Goal: Transaction & Acquisition: Book appointment/travel/reservation

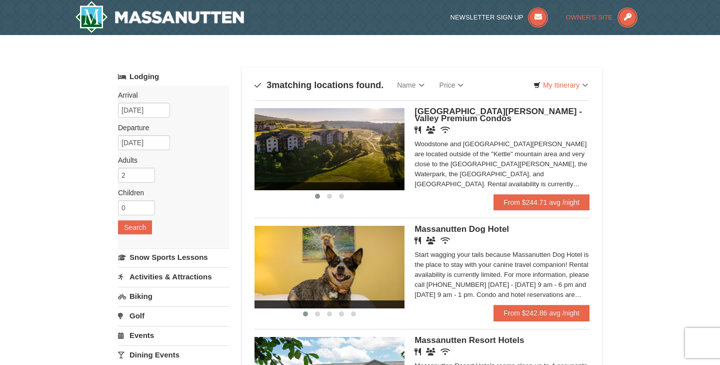
click at [585, 16] on span "Owner's Site" at bounding box center [589, 18] width 47 height 8
click at [159, 112] on input "[DATE]" at bounding box center [144, 110] width 52 height 15
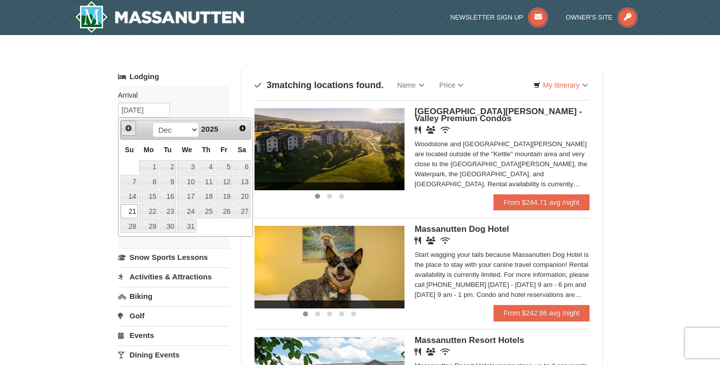
click at [128, 128] on span "Prev" at bounding box center [129, 128] width 8 height 8
click at [131, 239] on link "30" at bounding box center [130, 241] width 18 height 14
type input "[DATE]"
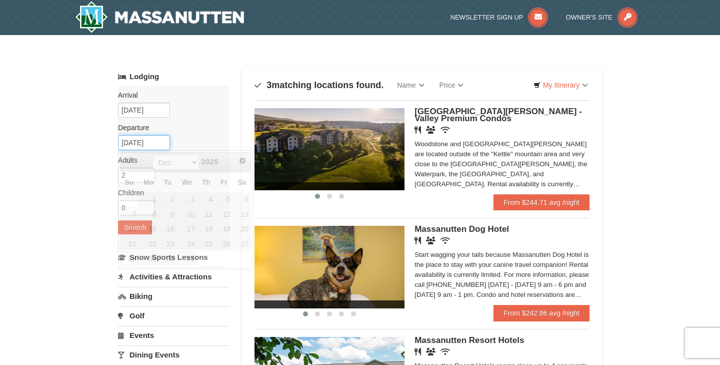
click at [160, 145] on input "[DATE]" at bounding box center [144, 142] width 52 height 15
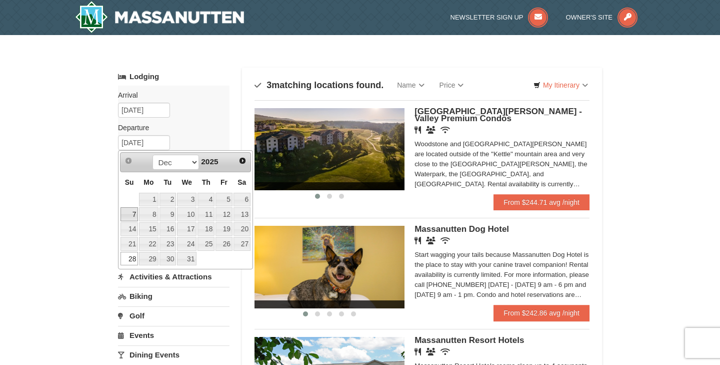
click at [132, 212] on link "7" at bounding box center [130, 214] width 18 height 14
type input "[DATE]"
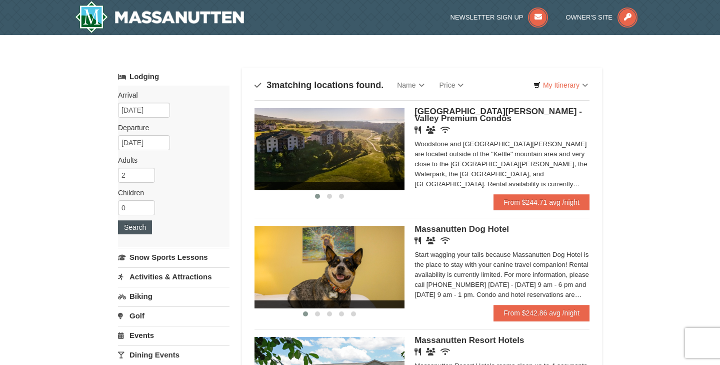
click at [132, 228] on button "Search" at bounding box center [135, 227] width 34 height 14
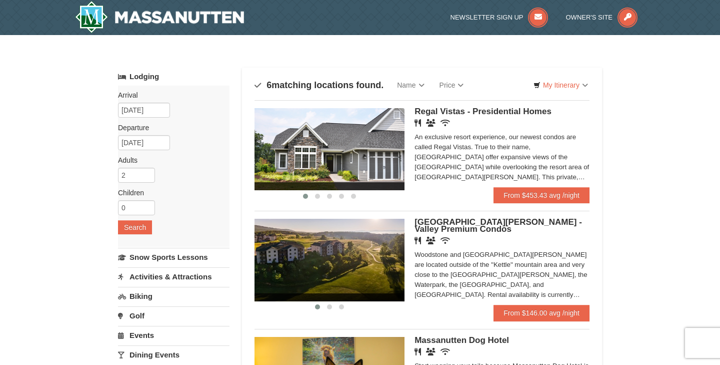
click at [347, 156] on img at bounding box center [330, 149] width 150 height 82
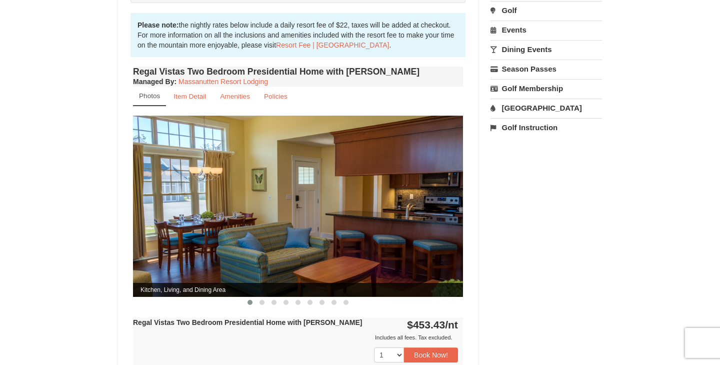
scroll to position [315, 0]
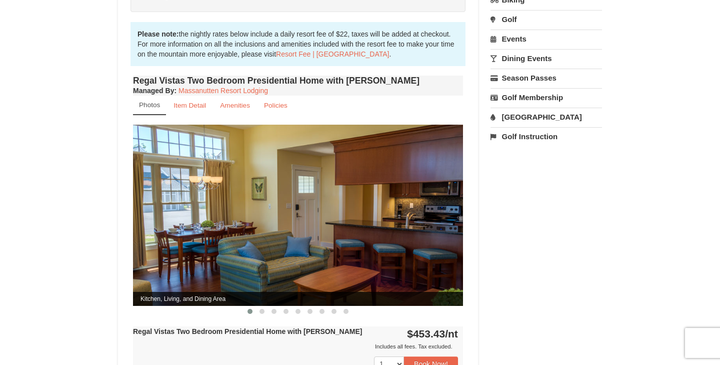
click at [393, 252] on img at bounding box center [298, 215] width 330 height 181
click at [261, 309] on span at bounding box center [262, 311] width 5 height 5
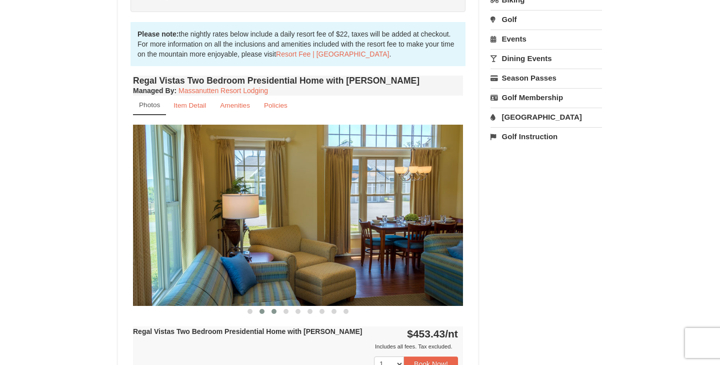
click at [275, 309] on span at bounding box center [274, 311] width 5 height 5
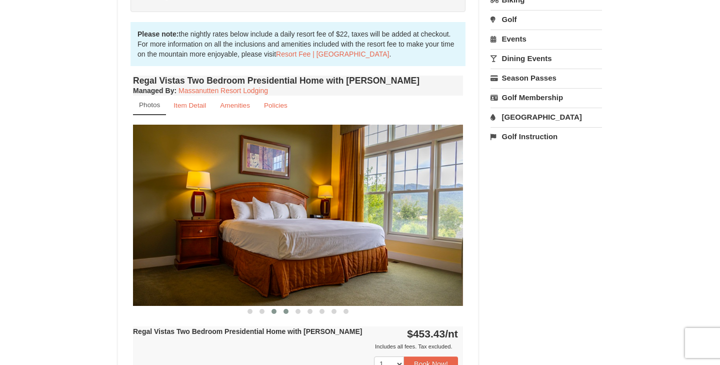
click at [285, 309] on span at bounding box center [286, 311] width 5 height 5
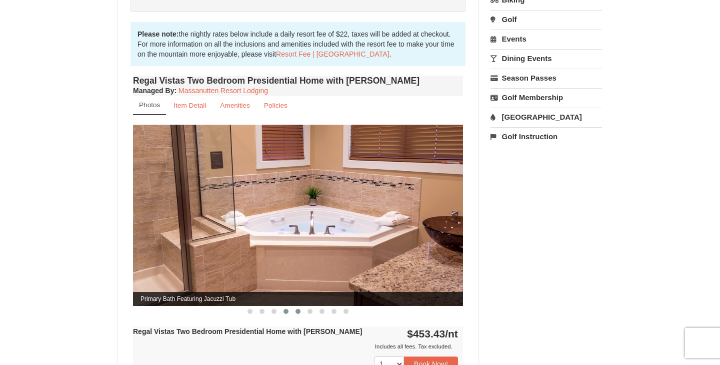
click at [298, 309] on span at bounding box center [298, 311] width 5 height 5
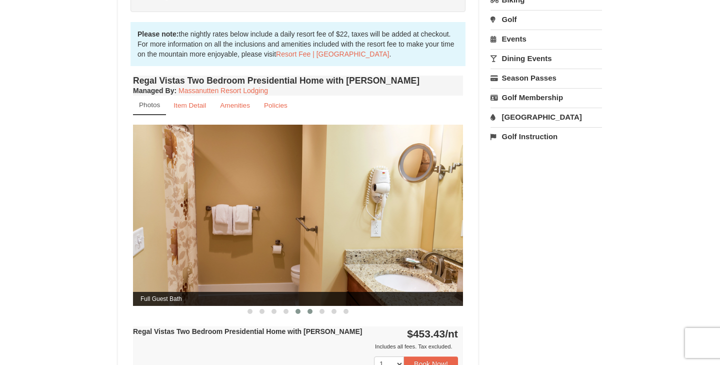
click at [311, 309] on span at bounding box center [310, 311] width 5 height 5
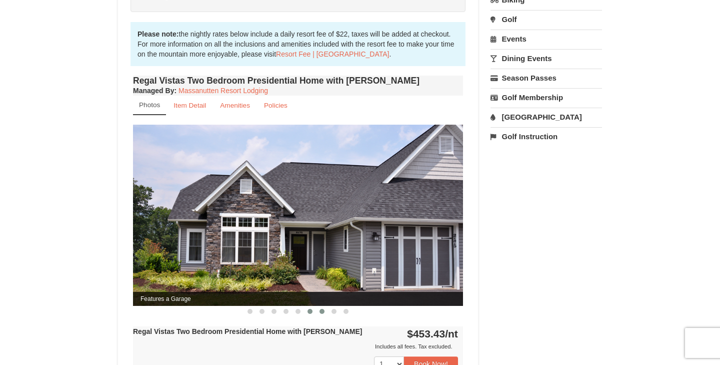
click at [320, 309] on span at bounding box center [322, 311] width 5 height 5
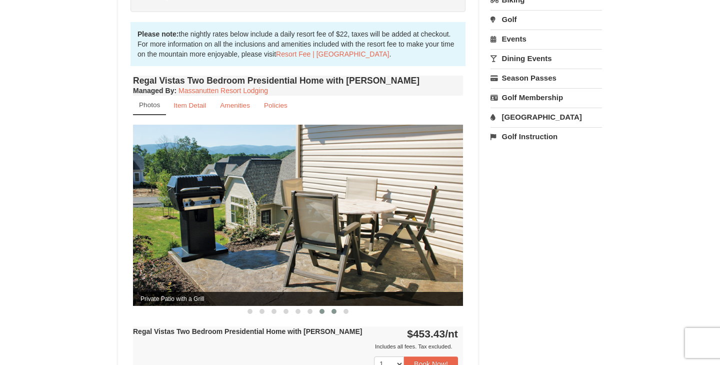
click at [331, 306] on button at bounding box center [334, 311] width 12 height 10
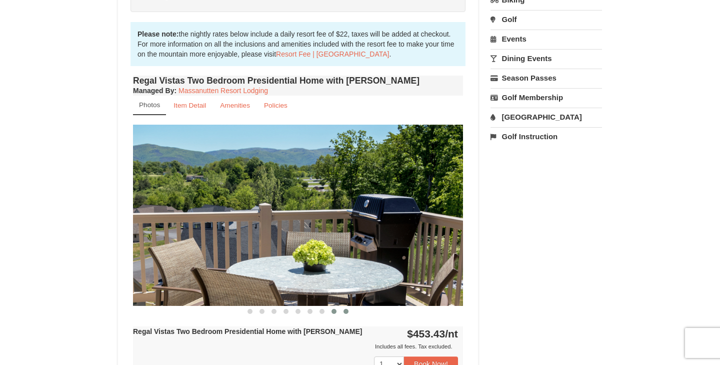
click at [344, 309] on span at bounding box center [346, 311] width 5 height 5
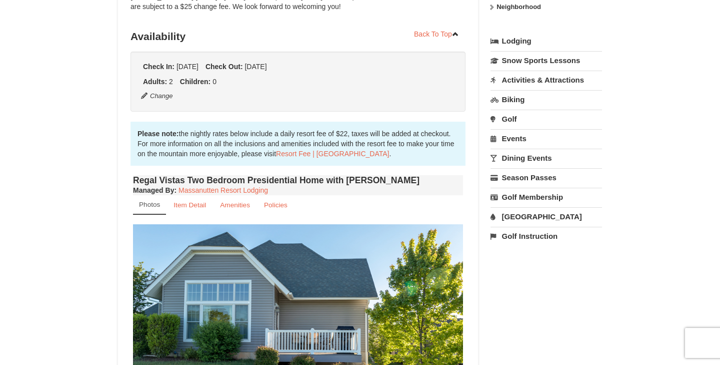
scroll to position [215, 0]
click at [419, 283] on img at bounding box center [298, 315] width 330 height 181
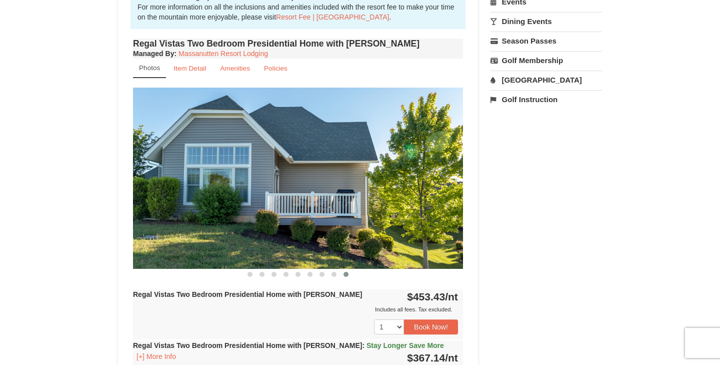
scroll to position [352, 0]
click at [335, 272] on span at bounding box center [334, 274] width 5 height 5
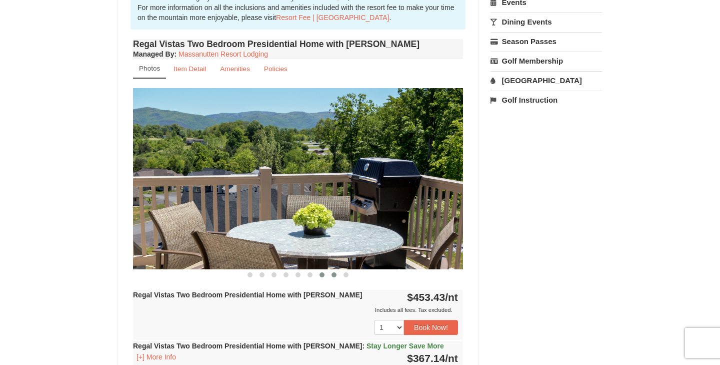
click at [322, 272] on span at bounding box center [322, 274] width 5 height 5
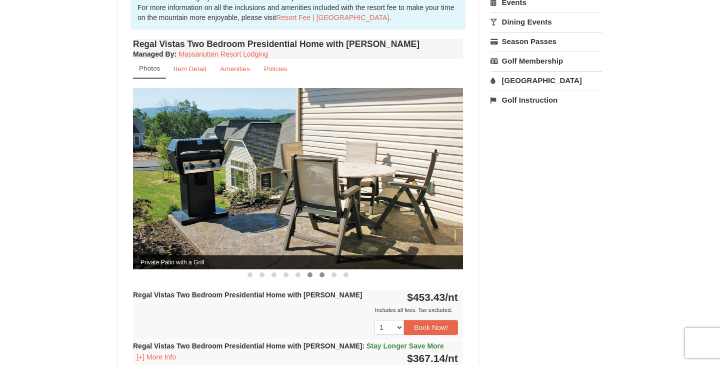
click at [309, 272] on span at bounding box center [310, 274] width 5 height 5
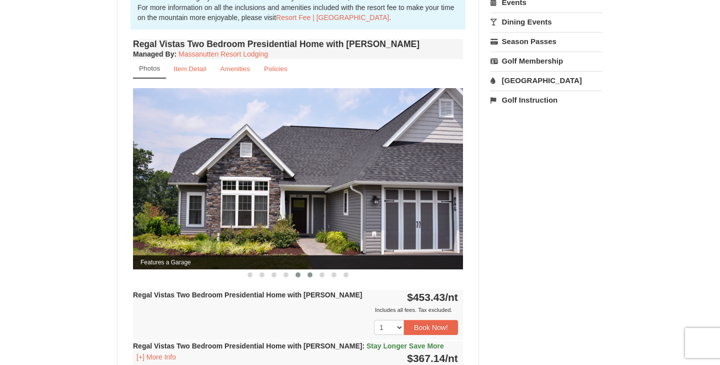
click at [296, 272] on span at bounding box center [298, 274] width 5 height 5
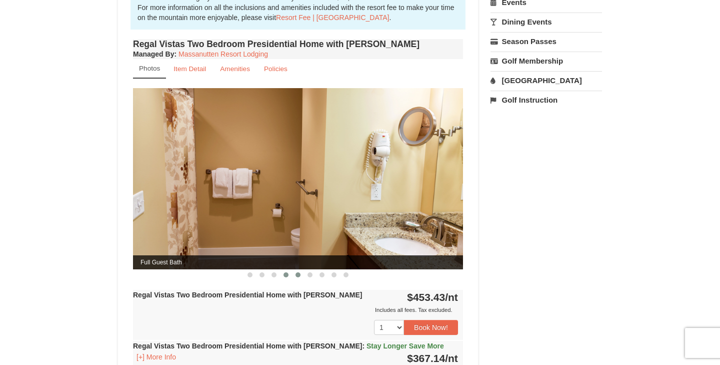
click at [288, 272] on span at bounding box center [286, 274] width 5 height 5
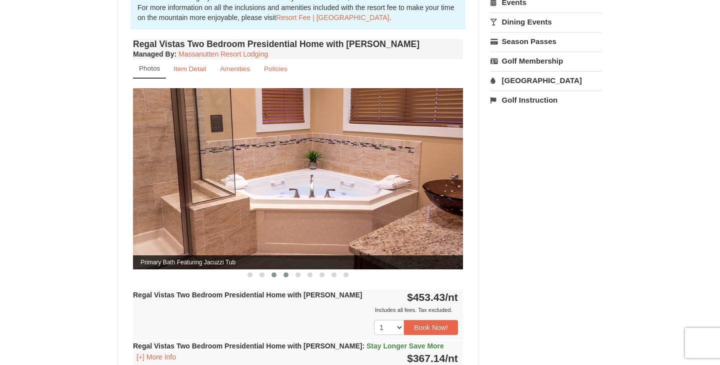
click at [275, 272] on span at bounding box center [274, 274] width 5 height 5
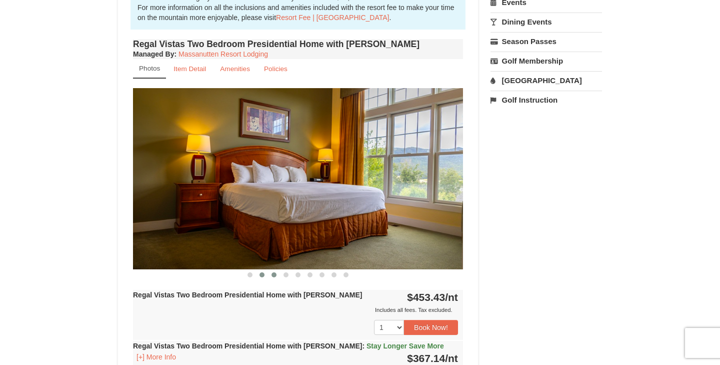
click at [261, 272] on span at bounding box center [262, 274] width 5 height 5
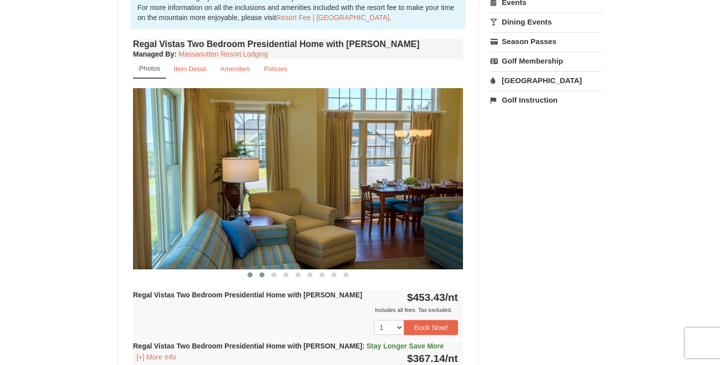
click at [251, 272] on span at bounding box center [250, 274] width 5 height 5
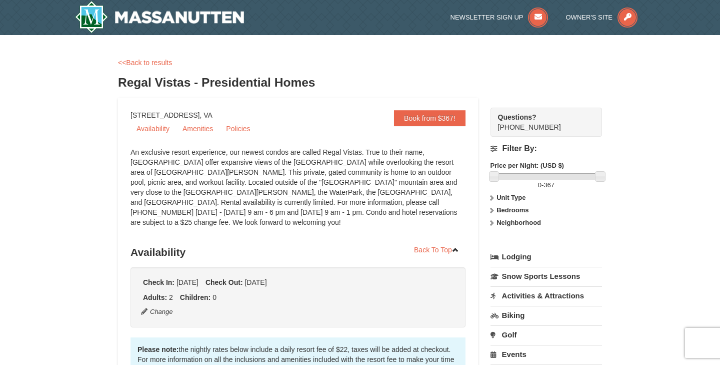
scroll to position [0, 0]
